Goal: Information Seeking & Learning: Learn about a topic

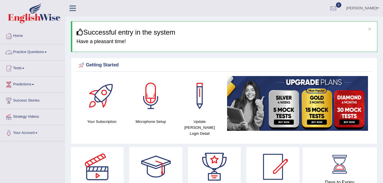
click at [24, 50] on link "Practice Questions" at bounding box center [32, 51] width 65 height 14
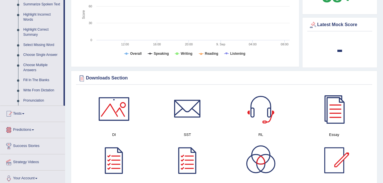
scroll to position [255, 0]
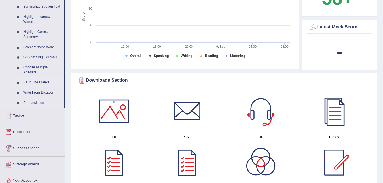
click at [33, 83] on link "Fill In The Blanks" at bounding box center [42, 82] width 43 height 10
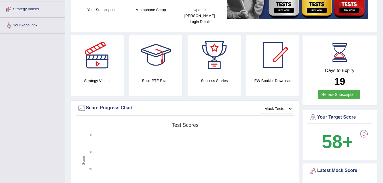
scroll to position [72, 0]
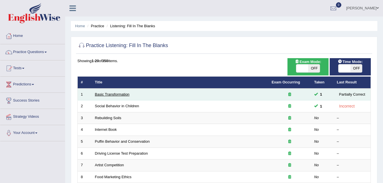
click at [104, 92] on link "Basic Transformation" at bounding box center [112, 94] width 35 height 4
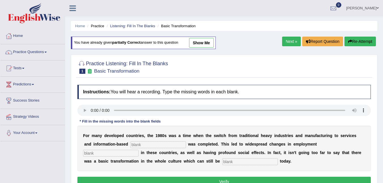
click at [114, 129] on div "F o r m a n y d e v e l o p e d c o u n t r i e s , t h e 1 9 8 0 s w a s a t i…" at bounding box center [223, 147] width 293 height 45
click at [130, 141] on input "text" at bounding box center [158, 144] width 56 height 7
click at [127, 107] on div "Instructions: You will hear a recording. Type the missing words in each blank. …" at bounding box center [224, 136] width 296 height 109
click at [139, 150] on input "text" at bounding box center [111, 153] width 56 height 7
type input "pardon"
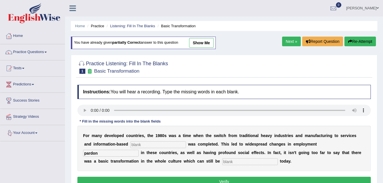
click at [122, 148] on div "F o r m a n y d e v e l o p e d c o u n t r i e s , t h e 1 9 8 0 s w a s a t i…" at bounding box center [223, 147] width 293 height 45
click at [130, 144] on input "text" at bounding box center [158, 144] width 56 height 7
type input "center price"
click at [222, 161] on input "text" at bounding box center [250, 161] width 56 height 7
type input "observed"
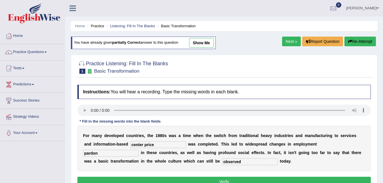
click at [289, 39] on link "Next »" at bounding box center [291, 42] width 19 height 10
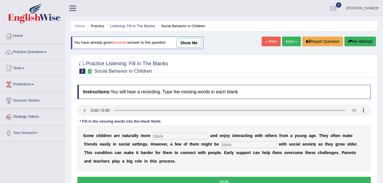
click at [221, 144] on input "text" at bounding box center [249, 144] width 56 height 7
type input "diagnose"
click at [152, 137] on input "text" at bounding box center [180, 136] width 56 height 7
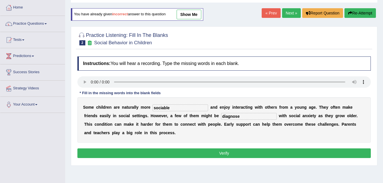
type input "sociable"
click at [287, 13] on link "Next »" at bounding box center [291, 13] width 19 height 10
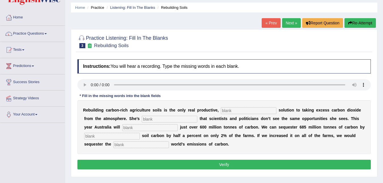
scroll to position [28, 0]
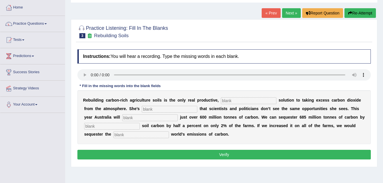
click at [221, 101] on input "text" at bounding box center [249, 100] width 56 height 7
click at [221, 103] on input "text" at bounding box center [249, 100] width 56 height 7
click at [221, 101] on input "prrm" at bounding box center [249, 100] width 56 height 7
click at [224, 100] on input "perm" at bounding box center [249, 100] width 56 height 7
type input "permenet"
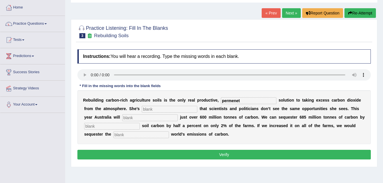
click at [142, 111] on input "text" at bounding box center [170, 109] width 56 height 7
type input "frustrated"
click at [122, 117] on input "text" at bounding box center [150, 117] width 56 height 7
type input "meat"
click at [140, 123] on input "text" at bounding box center [112, 126] width 56 height 7
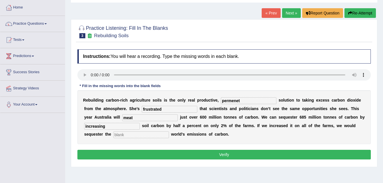
type input "increasing"
click at [169, 131] on input "text" at bounding box center [141, 134] width 56 height 7
type input "whole"
click at [286, 11] on link "Next »" at bounding box center [291, 13] width 19 height 10
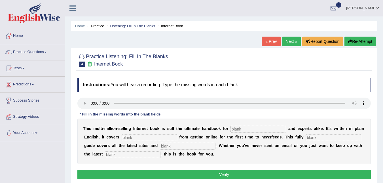
click at [222, 96] on div "Instructions: You will hear a recording. Type the missing words in each blank. …" at bounding box center [224, 129] width 296 height 109
click at [230, 129] on input "text" at bounding box center [258, 128] width 56 height 7
click at [230, 130] on input "text" at bounding box center [258, 128] width 56 height 7
type input "nervous"
click at [122, 137] on input "text" at bounding box center [150, 137] width 56 height 7
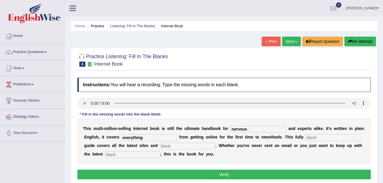
type input "everything"
click at [305, 138] on input "text" at bounding box center [333, 137] width 56 height 7
type input "revised"
click at [160, 147] on input "text" at bounding box center [188, 145] width 56 height 7
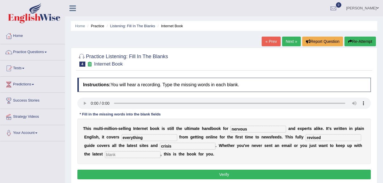
type input "crisis"
click at [105, 157] on input "text" at bounding box center [133, 154] width 56 height 7
type input "development"
click at [287, 40] on link "Next »" at bounding box center [291, 42] width 19 height 10
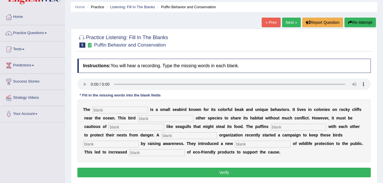
scroll to position [28, 0]
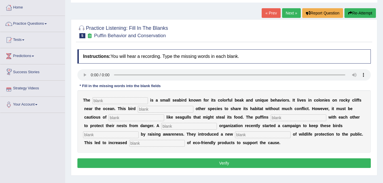
click at [97, 103] on input "text" at bounding box center [120, 100] width 56 height 7
type input "puffins"
click at [133, 109] on b "d" at bounding box center [134, 108] width 3 height 5
click at [138, 109] on input "text" at bounding box center [166, 109] width 56 height 7
type input "allows"
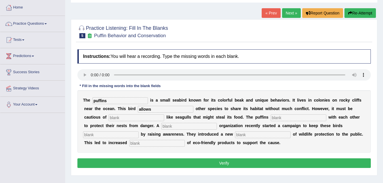
click at [108, 119] on input "text" at bounding box center [136, 117] width 56 height 7
type input "predator"
click at [271, 118] on input "text" at bounding box center [299, 117] width 56 height 7
click at [271, 119] on input "text" at bounding box center [299, 117] width 56 height 7
type input "collborate"
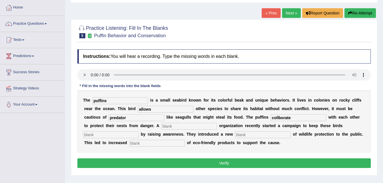
click at [161, 125] on input "text" at bounding box center [189, 126] width 56 height 7
type input "corporate"
click at [139, 131] on input "text" at bounding box center [111, 134] width 56 height 7
type input "safe"
click at [235, 131] on input "text" at bounding box center [263, 134] width 56 height 7
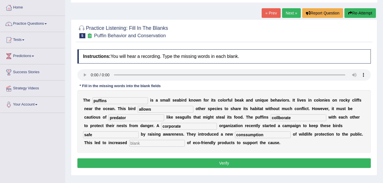
type input "conssumption"
click at [185, 140] on input "text" at bounding box center [157, 143] width 56 height 7
type input "cons"
click at [235, 135] on input "conssumption" at bounding box center [263, 134] width 56 height 7
type input "consumption"
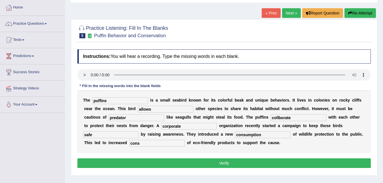
click at [185, 140] on input "cons" at bounding box center [157, 143] width 56 height 7
type input "consumption"
click at [288, 13] on link "Next »" at bounding box center [291, 13] width 19 height 10
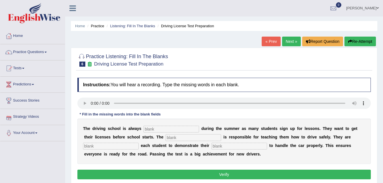
click at [143, 131] on input "text" at bounding box center [171, 128] width 56 height 7
type input "busy"
click at [165, 136] on input "text" at bounding box center [193, 137] width 56 height 7
type input "start"
click at [139, 142] on input "text" at bounding box center [111, 145] width 56 height 7
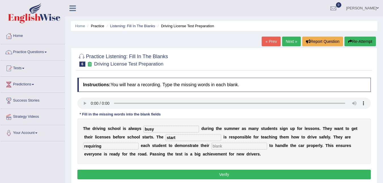
type input "requiring"
click at [211, 144] on input "text" at bounding box center [239, 145] width 56 height 7
type input "ability"
drag, startPoint x: 290, startPoint y: 39, endPoint x: 287, endPoint y: 41, distance: 3.5
click at [290, 39] on link "Next »" at bounding box center [291, 42] width 19 height 10
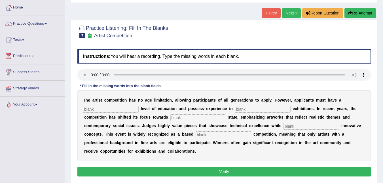
click at [189, 71] on div "Instructions: You will hear a recording. Type the missing words in each blank. …" at bounding box center [224, 113] width 296 height 134
click at [95, 106] on input "text" at bounding box center [111, 109] width 56 height 7
click at [98, 107] on input "graduares" at bounding box center [111, 109] width 56 height 7
click at [109, 109] on input "graduates" at bounding box center [111, 109] width 56 height 7
type input "graduates"
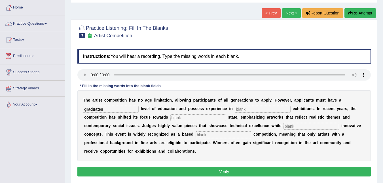
click at [235, 110] on input "text" at bounding box center [263, 109] width 56 height 7
click at [235, 108] on input "text" at bounding box center [263, 109] width 56 height 7
type input "scolftion"
click at [170, 117] on input "text" at bounding box center [198, 117] width 56 height 7
type input "e"
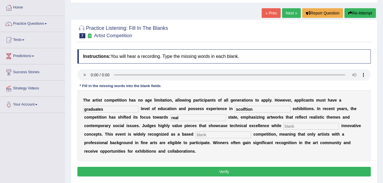
type input "real"
click at [283, 125] on input "text" at bounding box center [311, 126] width 56 height 7
type input "corporating"
click at [195, 137] on input "text" at bounding box center [223, 134] width 56 height 7
click at [195, 134] on input "proffestion" at bounding box center [223, 134] width 56 height 7
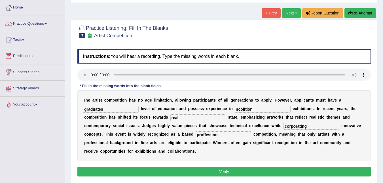
click at [195, 134] on input "proffestion" at bounding box center [223, 134] width 56 height 7
type input "proffesion"
click at [291, 12] on link "Next »" at bounding box center [291, 13] width 19 height 10
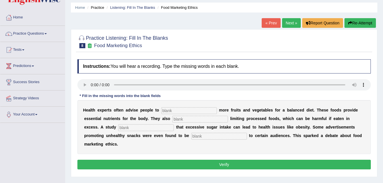
scroll to position [28, 0]
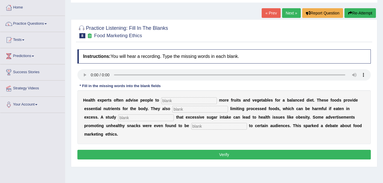
click at [161, 101] on input "text" at bounding box center [189, 100] width 56 height 7
type input "consume"
click at [172, 109] on input "text" at bounding box center [200, 109] width 56 height 7
click at [172, 108] on input "recomended" at bounding box center [200, 109] width 56 height 7
type input "recommended"
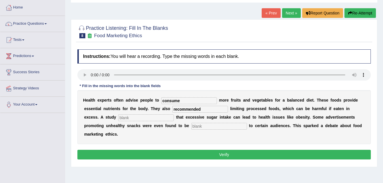
click at [118, 120] on input "text" at bounding box center [146, 117] width 56 height 7
type input "di"
click at [118, 117] on input "di" at bounding box center [146, 117] width 56 height 7
type input "diagnose"
click at [191, 128] on input "text" at bounding box center [219, 126] width 56 height 7
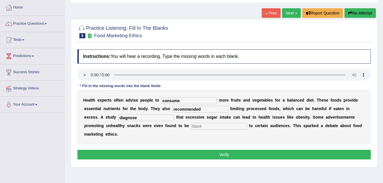
click at [191, 126] on input "text" at bounding box center [219, 126] width 56 height 7
click at [191, 125] on input "effensive" at bounding box center [219, 126] width 56 height 7
type input "offensive"
click at [288, 12] on link "Next »" at bounding box center [291, 13] width 19 height 10
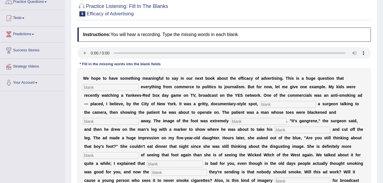
scroll to position [57, 0]
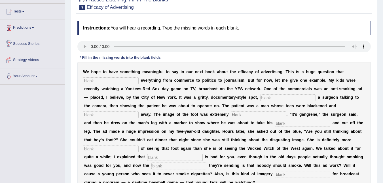
click at [91, 80] on input "text" at bounding box center [111, 80] width 56 height 7
type input "impact"
click at [260, 98] on input "text" at bounding box center [288, 97] width 56 height 7
type input "picturing"
click at [139, 111] on input "text" at bounding box center [111, 114] width 56 height 7
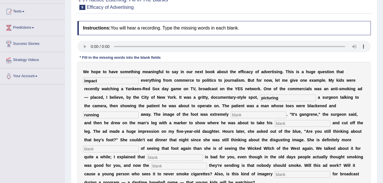
click at [139, 111] on input "running" at bounding box center [111, 114] width 56 height 7
type input "running"
click at [231, 114] on input "text" at bounding box center [259, 114] width 56 height 7
type input "digusting"
click at [274, 124] on input "text" at bounding box center [302, 123] width 56 height 7
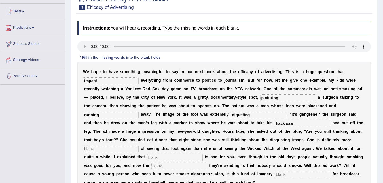
type input "hack saw"
click at [139, 145] on input "text" at bounding box center [111, 148] width 56 height 7
type input "scared"
click at [203, 154] on input "text" at bounding box center [175, 157] width 56 height 7
type input "smoking"
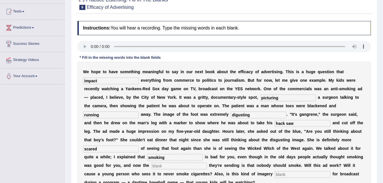
click at [207, 162] on input "text" at bounding box center [179, 165] width 56 height 7
type input "message"
click at [274, 177] on input "text" at bounding box center [302, 174] width 56 height 7
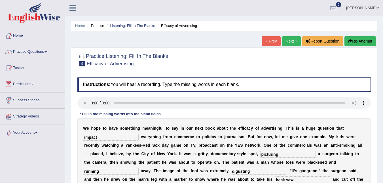
scroll to position [0, 0]
type input "appropiat"
click at [290, 41] on link "Next »" at bounding box center [291, 42] width 19 height 10
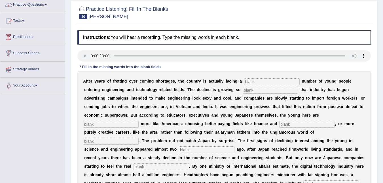
scroll to position [57, 0]
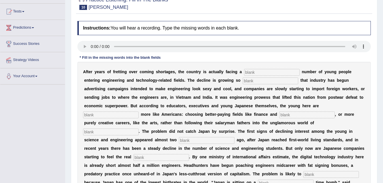
click at [244, 74] on input "text" at bounding box center [272, 72] width 56 height 7
type input "windiling"
click at [244, 72] on input "windiling" at bounding box center [272, 72] width 56 height 7
type input "wendiling"
click at [242, 80] on input "text" at bounding box center [270, 80] width 56 height 7
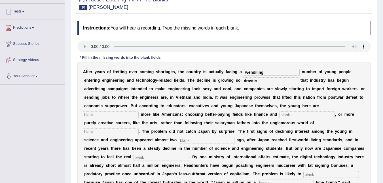
type input "drastic"
click at [139, 111] on input "text" at bounding box center [111, 114] width 56 height 7
click at [139, 111] on input "behiving" at bounding box center [111, 114] width 56 height 7
click at [139, 111] on input "behaving" at bounding box center [111, 114] width 56 height 7
type input "behaving"
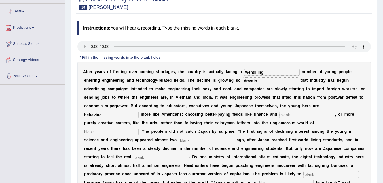
click at [279, 117] on input "text" at bounding box center [307, 114] width 56 height 7
click at [279, 114] on input "medcine" at bounding box center [307, 114] width 56 height 7
click at [279, 115] on input "medicine" at bounding box center [307, 114] width 56 height 7
type input "medicine"
click at [139, 128] on input "text" at bounding box center [111, 131] width 56 height 7
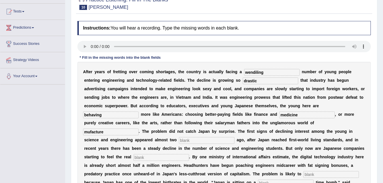
click at [139, 128] on input "mufacture" at bounding box center [111, 131] width 56 height 7
type input "mufacturing"
click at [232, 137] on input "text" at bounding box center [207, 140] width 56 height 7
type input "dacade"
click at [157, 154] on input "text" at bounding box center [161, 157] width 56 height 7
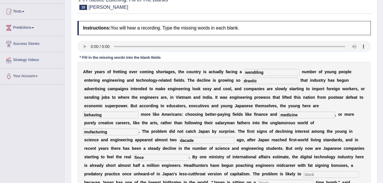
type input "fince"
click at [303, 171] on input "text" at bounding box center [331, 174] width 56 height 7
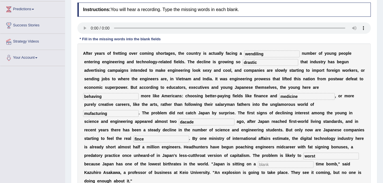
scroll to position [85, 0]
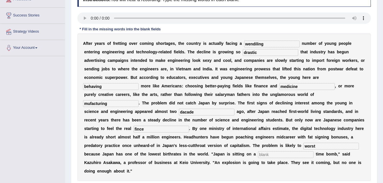
type input "worst"
click at [258, 151] on input "text" at bounding box center [286, 154] width 56 height 7
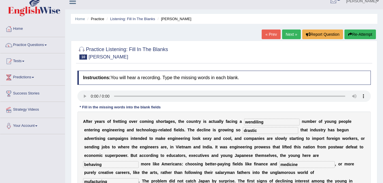
scroll to position [1, 0]
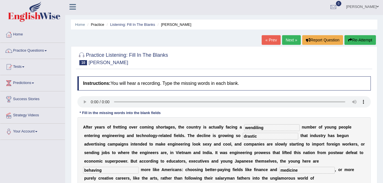
type input "diaphrogmatic"
click at [287, 40] on link "Next »" at bounding box center [291, 40] width 19 height 10
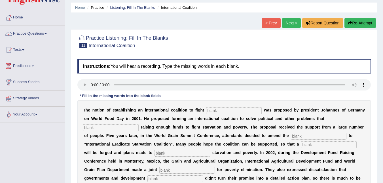
scroll to position [28, 0]
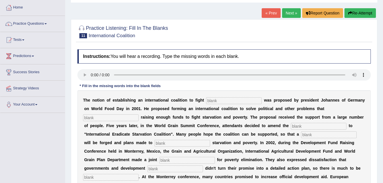
click at [267, 11] on link "« Prev" at bounding box center [270, 13] width 19 height 10
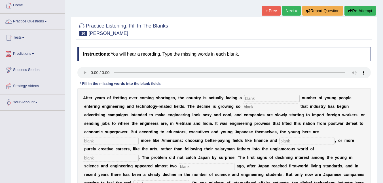
scroll to position [28, 0]
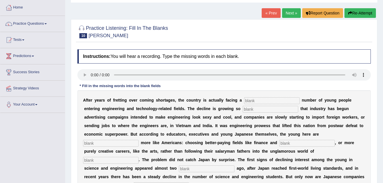
click at [286, 15] on link "Next »" at bounding box center [291, 13] width 19 height 10
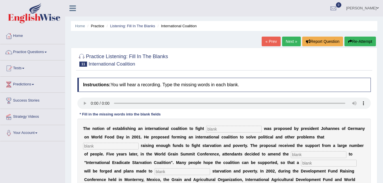
click at [272, 39] on link "« Prev" at bounding box center [270, 42] width 19 height 10
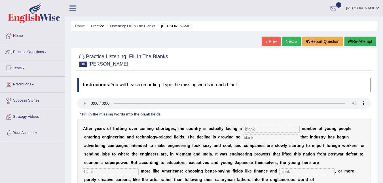
click at [272, 39] on link "« Prev" at bounding box center [270, 42] width 19 height 10
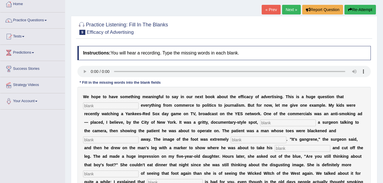
scroll to position [28, 0]
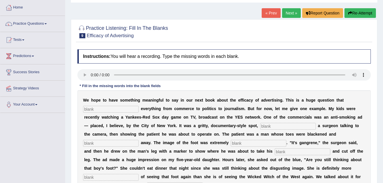
click at [289, 12] on link "Next »" at bounding box center [291, 13] width 19 height 10
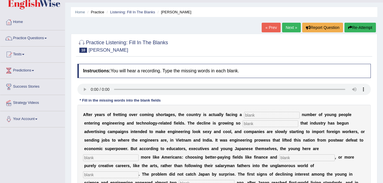
scroll to position [1, 0]
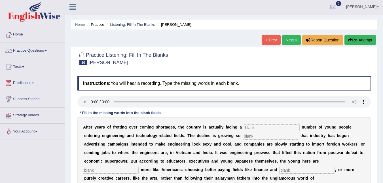
click at [273, 39] on link "« Prev" at bounding box center [270, 40] width 19 height 10
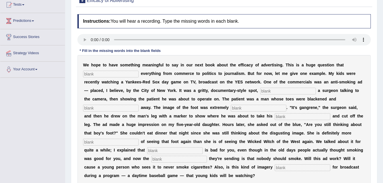
scroll to position [115, 0]
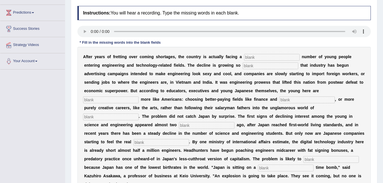
scroll to position [58, 0]
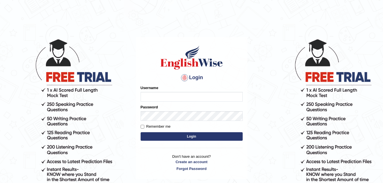
type input "[PERSON_NAME]"
click at [189, 135] on button "Login" at bounding box center [191, 136] width 102 height 8
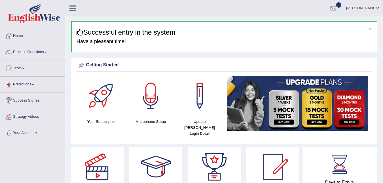
click at [21, 53] on link "Practice Questions" at bounding box center [32, 51] width 65 height 14
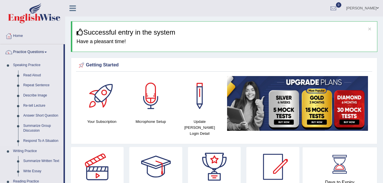
click at [28, 74] on link "Read Aloud" at bounding box center [42, 75] width 43 height 10
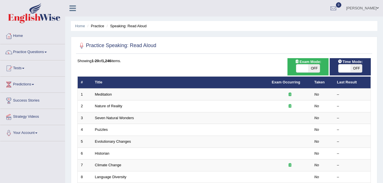
scroll to position [28, 0]
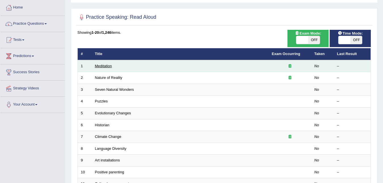
click at [100, 67] on link "Meditation" at bounding box center [103, 66] width 17 height 4
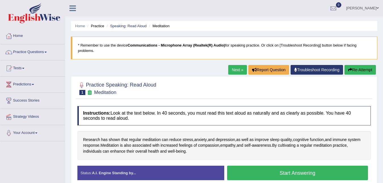
scroll to position [28, 0]
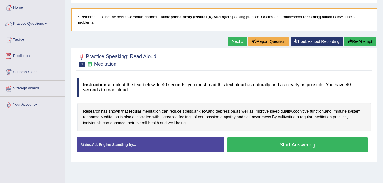
click at [287, 139] on button "Start Answering" at bounding box center [297, 144] width 141 height 14
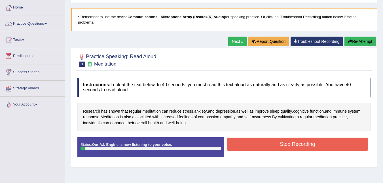
click at [289, 139] on button "Stop Recording" at bounding box center [297, 143] width 141 height 13
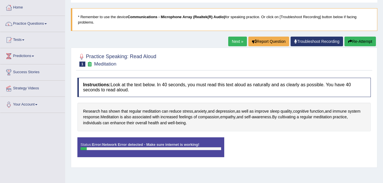
click at [82, 147] on div at bounding box center [83, 148] width 6 height 3
click at [80, 142] on div "Status: Error: Network Error detected - Make sure internet is working!" at bounding box center [150, 147] width 147 height 20
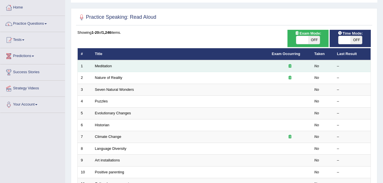
click at [100, 69] on td "Meditation" at bounding box center [180, 66] width 177 height 12
click at [97, 67] on link "Meditation" at bounding box center [103, 66] width 17 height 4
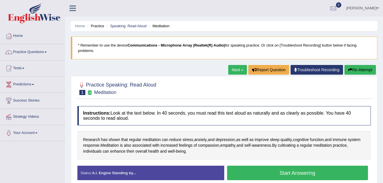
click at [236, 65] on link "Next »" at bounding box center [237, 70] width 19 height 10
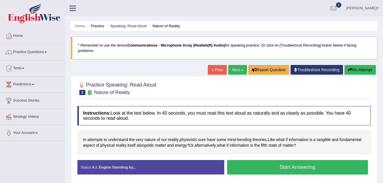
click at [231, 65] on link "Next »" at bounding box center [237, 70] width 19 height 10
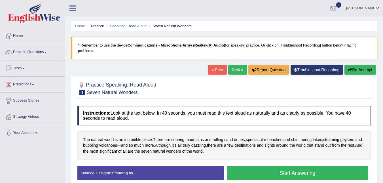
click at [235, 65] on link "Next »" at bounding box center [237, 70] width 19 height 10
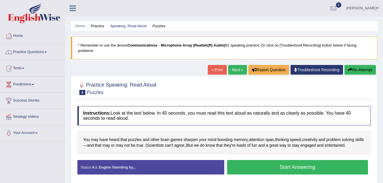
click at [235, 65] on link "Next »" at bounding box center [237, 70] width 19 height 10
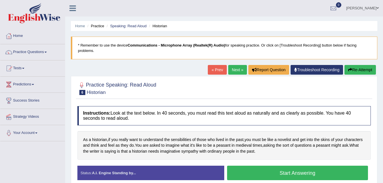
click at [231, 65] on link "Next »" at bounding box center [237, 70] width 19 height 10
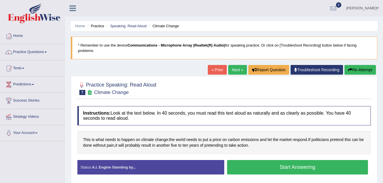
click at [233, 65] on link "Next »" at bounding box center [237, 70] width 19 height 10
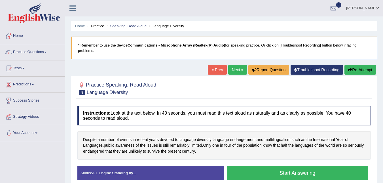
click at [232, 65] on link "Next »" at bounding box center [237, 70] width 19 height 10
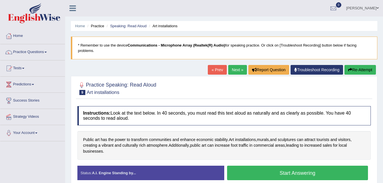
click at [234, 65] on link "Next »" at bounding box center [237, 70] width 19 height 10
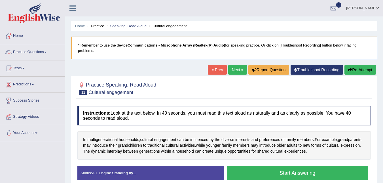
click at [37, 52] on link "Practice Questions" at bounding box center [32, 51] width 65 height 14
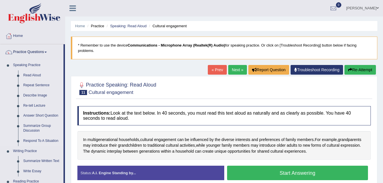
click at [26, 75] on link "Read Aloud" at bounding box center [42, 75] width 43 height 10
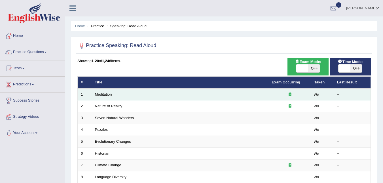
click at [104, 94] on link "Meditation" at bounding box center [103, 94] width 17 height 4
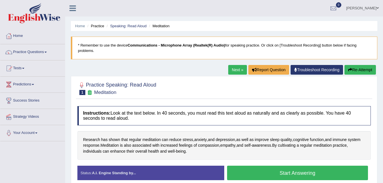
click at [237, 65] on link "Next »" at bounding box center [237, 70] width 19 height 10
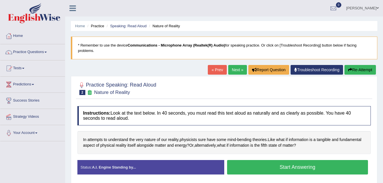
click at [298, 8] on ul "[PERSON_NAME] Toggle navigation Username: [PERSON_NAME] Access Type: Online Sub…" at bounding box center [271, 8] width 222 height 16
click at [236, 66] on link "Next »" at bounding box center [237, 70] width 19 height 10
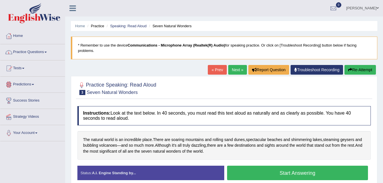
click at [235, 65] on link "Next »" at bounding box center [237, 70] width 19 height 10
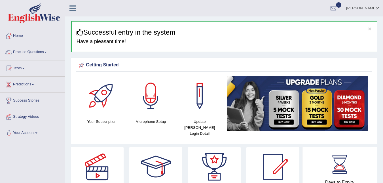
click at [20, 52] on link "Practice Questions" at bounding box center [32, 51] width 65 height 14
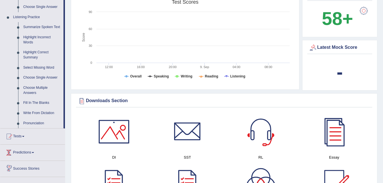
scroll to position [227, 0]
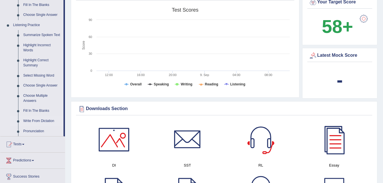
click at [34, 120] on link "Write From Dictation" at bounding box center [42, 121] width 43 height 10
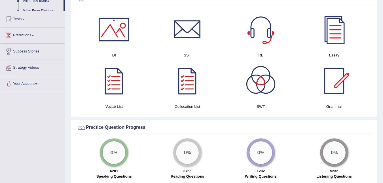
scroll to position [383, 0]
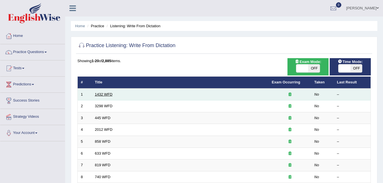
click at [100, 95] on link "1432 WFD" at bounding box center [104, 94] width 18 height 4
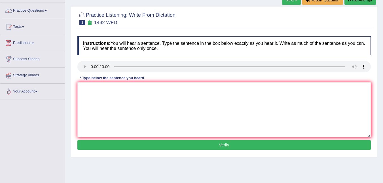
scroll to position [28, 0]
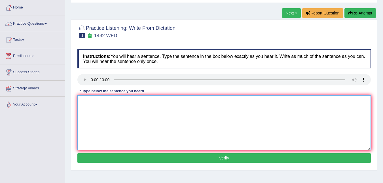
click at [80, 103] on textarea at bounding box center [223, 122] width 293 height 55
click at [85, 86] on div at bounding box center [223, 80] width 293 height 13
click at [83, 104] on textarea at bounding box center [223, 122] width 293 height 55
click at [86, 102] on textarea at bounding box center [223, 122] width 293 height 55
click at [96, 101] on textarea "more" at bounding box center [223, 122] width 293 height 55
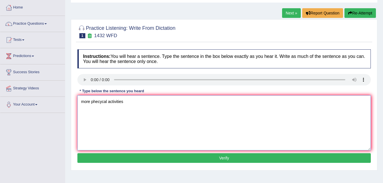
click at [125, 100] on textarea "more phecycal activities" at bounding box center [223, 122] width 293 height 55
click at [124, 102] on textarea "more phecycal activities o your house" at bounding box center [223, 122] width 293 height 55
click at [127, 101] on textarea "more phecycal activitiest o your house" at bounding box center [223, 122] width 293 height 55
click at [156, 105] on textarea "more phecycal activities to your house" at bounding box center [223, 122] width 293 height 55
click at [123, 101] on textarea "more phecycal activities to your house" at bounding box center [223, 122] width 293 height 55
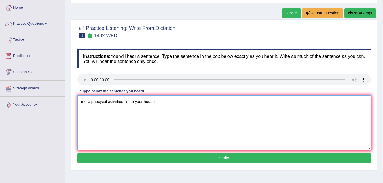
type textarea "more phecycal activities is to your house"
click at [162, 104] on textarea "more phecycal activities is to your house" at bounding box center [223, 122] width 293 height 55
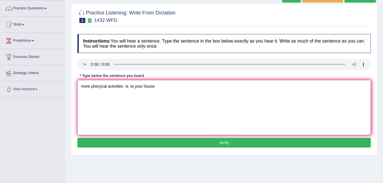
scroll to position [57, 0]
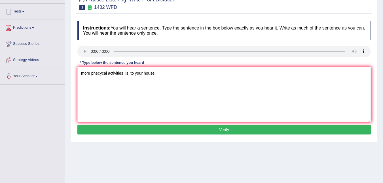
click at [223, 131] on button "Verify" at bounding box center [223, 130] width 293 height 10
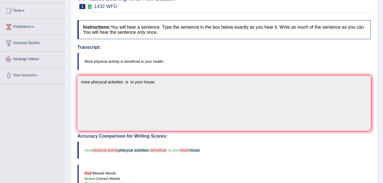
scroll to position [14, 0]
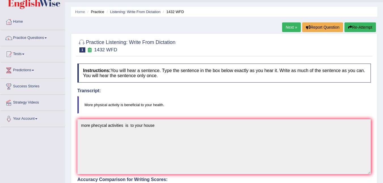
click at [291, 27] on link "Next »" at bounding box center [291, 27] width 19 height 10
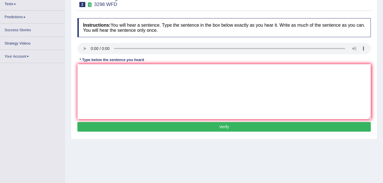
scroll to position [64, 0]
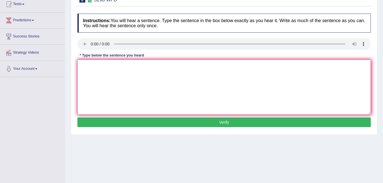
click at [82, 68] on textarea at bounding box center [223, 86] width 293 height 55
type textarea "a"
type textarea "Annimal bihavour"
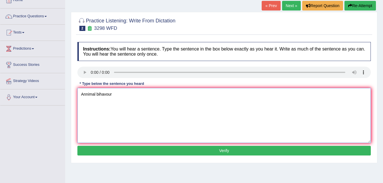
scroll to position [115, 0]
